Goal: Task Accomplishment & Management: Manage account settings

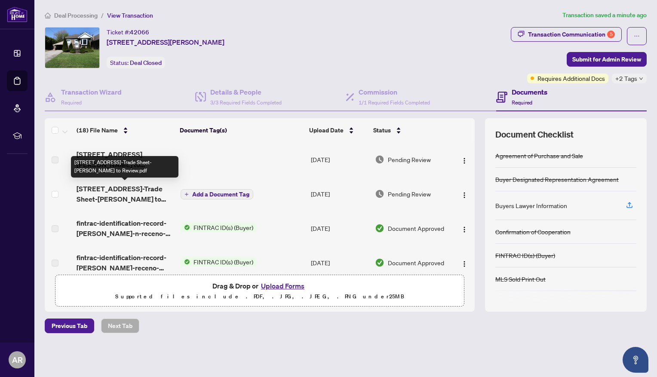
click at [122, 195] on span "[STREET_ADDRESS]-Trade Sheet-[PERSON_NAME] to Review.pdf" at bounding box center [125, 194] width 97 height 21
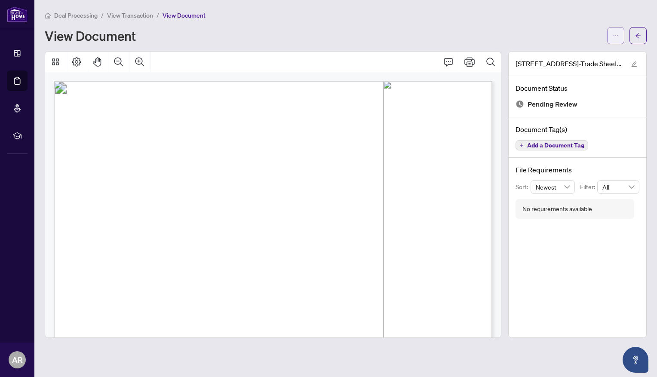
click at [616, 34] on icon "ellipsis" at bounding box center [616, 36] width 6 height 6
click at [579, 56] on span "Download" at bounding box center [584, 53] width 65 height 9
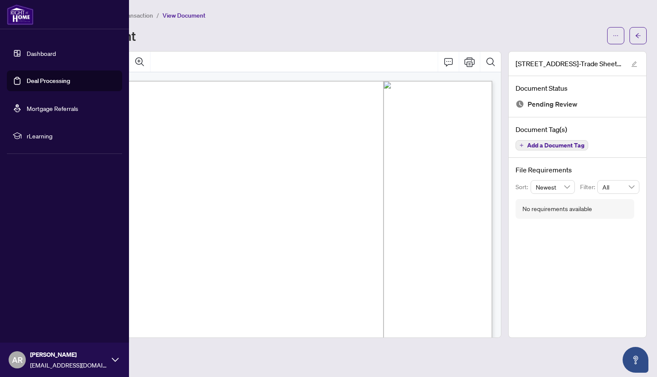
click at [50, 82] on link "Deal Processing" at bounding box center [48, 81] width 43 height 8
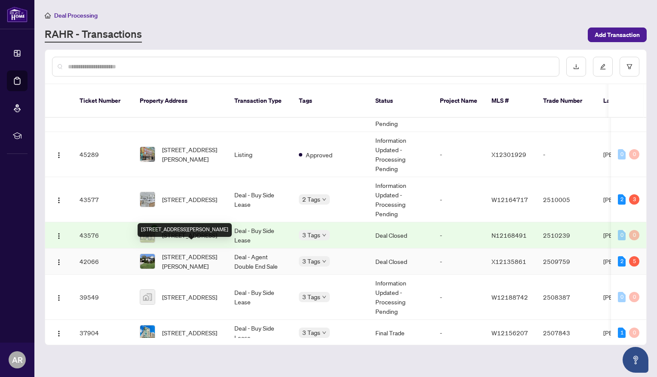
scroll to position [121, 0]
click at [189, 252] on span "[STREET_ADDRESS][PERSON_NAME]" at bounding box center [191, 261] width 58 height 19
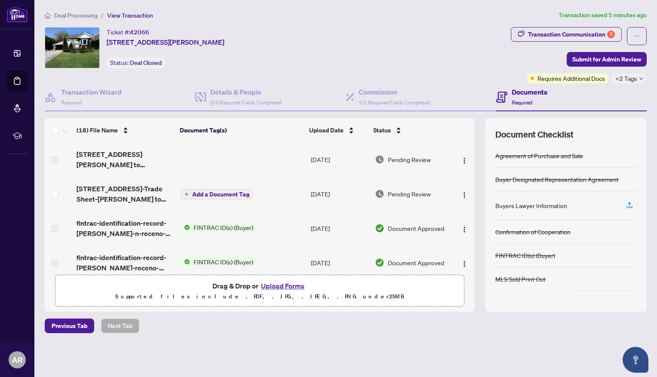
click at [276, 284] on button "Upload Forms" at bounding box center [282, 285] width 49 height 11
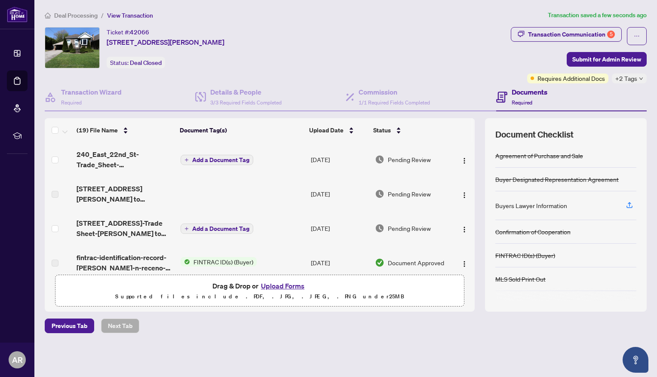
click at [210, 160] on span "Add a Document Tag" at bounding box center [220, 160] width 57 height 6
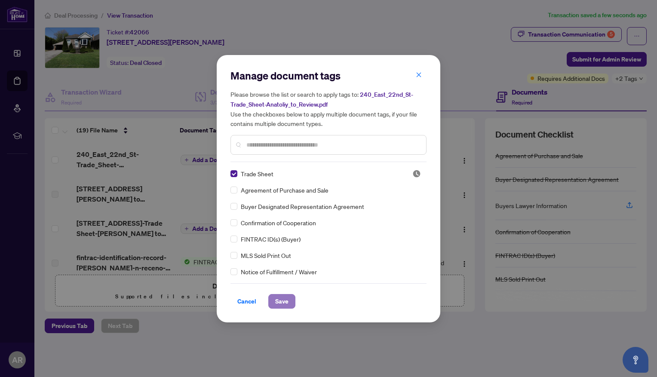
click at [284, 302] on span "Save" at bounding box center [281, 301] width 13 height 14
